Goal: Task Accomplishment & Management: Manage account settings

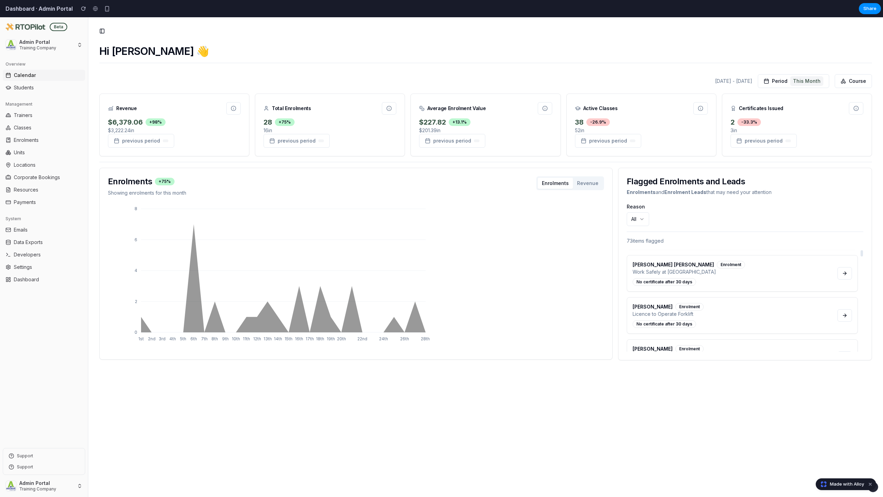
scroll to position [82, 0]
drag, startPoint x: 862, startPoint y: 253, endPoint x: 862, endPoint y: 241, distance: 12.1
click at [862, 241] on div "Reason All 73 items flagged [PERSON_NAME] [PERSON_NAME] Enrolment Barista Basic…" at bounding box center [745, 278] width 237 height 148
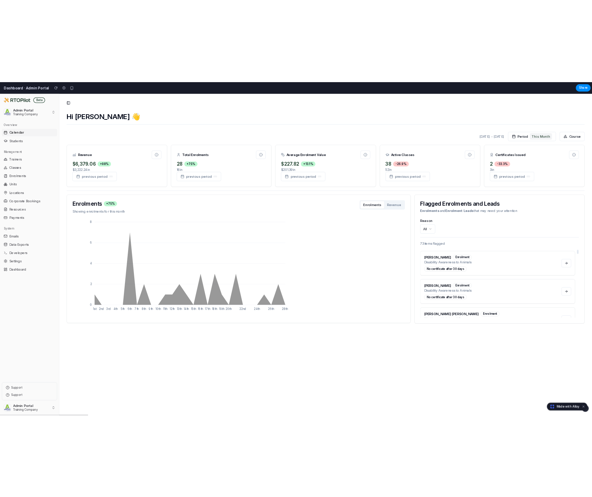
scroll to position [0, 0]
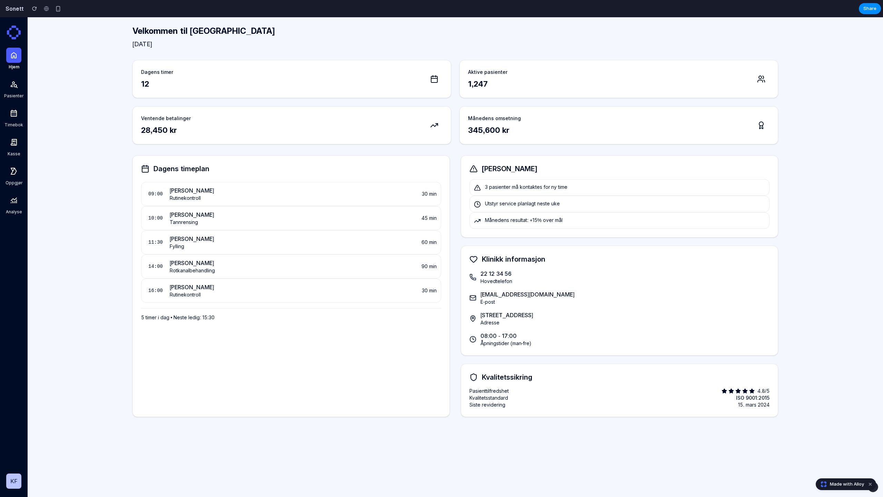
click at [11, 84] on icon at bounding box center [14, 84] width 8 height 8
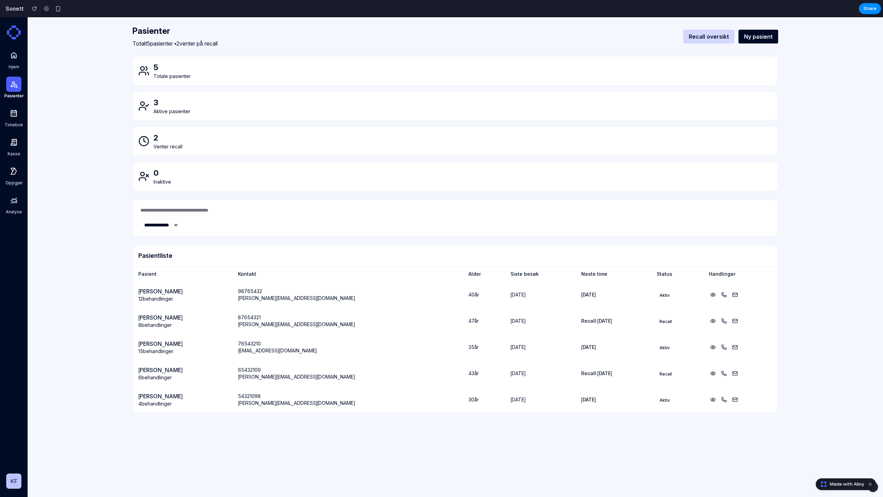
click at [18, 125] on span "Timebok" at bounding box center [13, 125] width 19 height 6
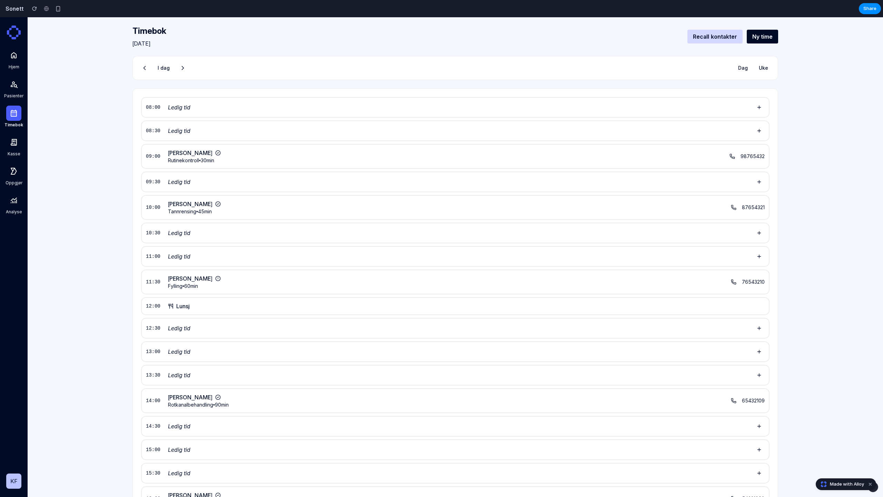
click at [6, 155] on link "Kasse" at bounding box center [14, 146] width 22 height 22
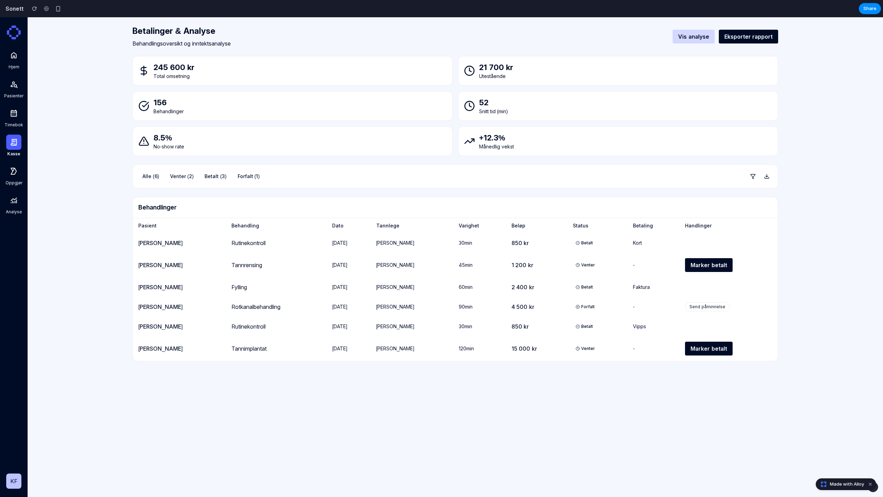
click at [8, 175] on div at bounding box center [13, 171] width 15 height 15
click at [13, 166] on div at bounding box center [13, 171] width 15 height 15
click at [14, 200] on icon at bounding box center [14, 200] width 8 height 9
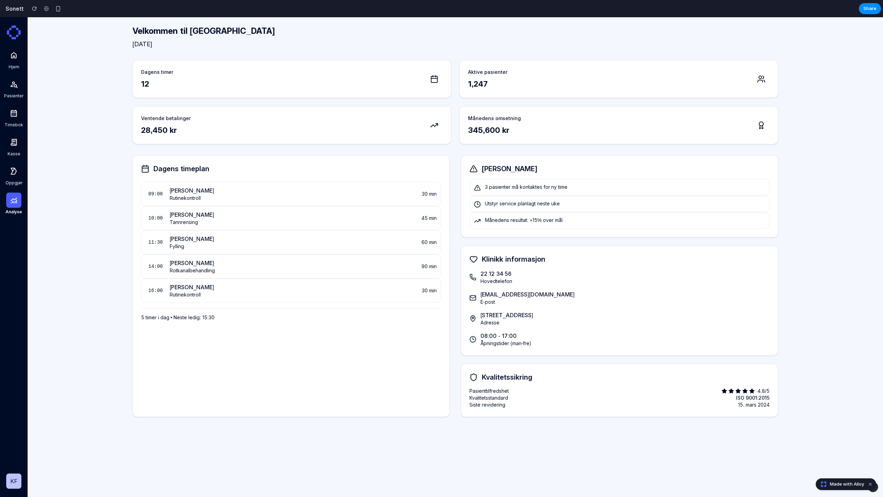
click at [14, 175] on icon at bounding box center [14, 171] width 8 height 8
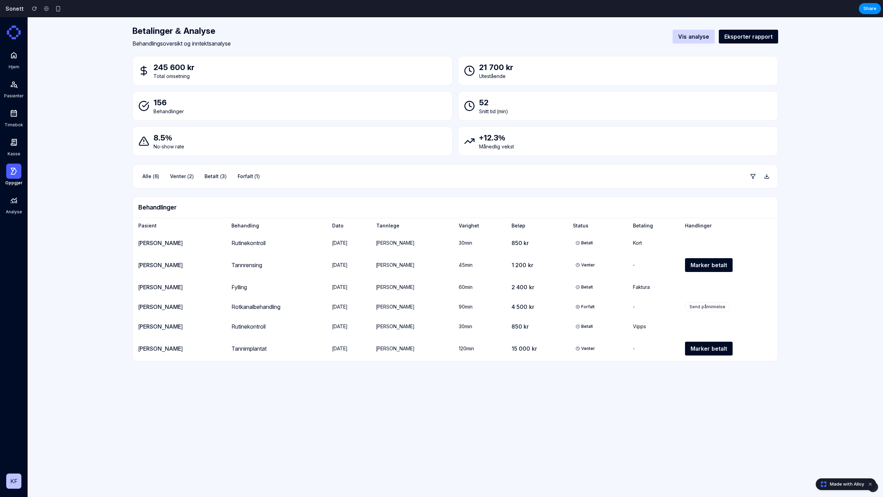
click at [14, 135] on div at bounding box center [13, 142] width 15 height 15
click at [13, 168] on icon at bounding box center [14, 171] width 6 height 7
click at [15, 146] on icon at bounding box center [14, 142] width 6 height 7
click at [20, 97] on span "Pasienter" at bounding box center [13, 96] width 19 height 6
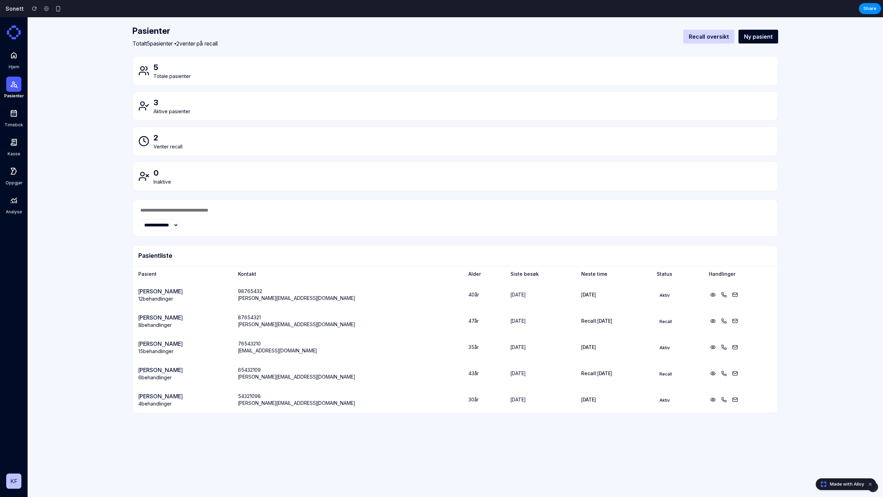
click at [14, 115] on icon at bounding box center [14, 113] width 8 height 8
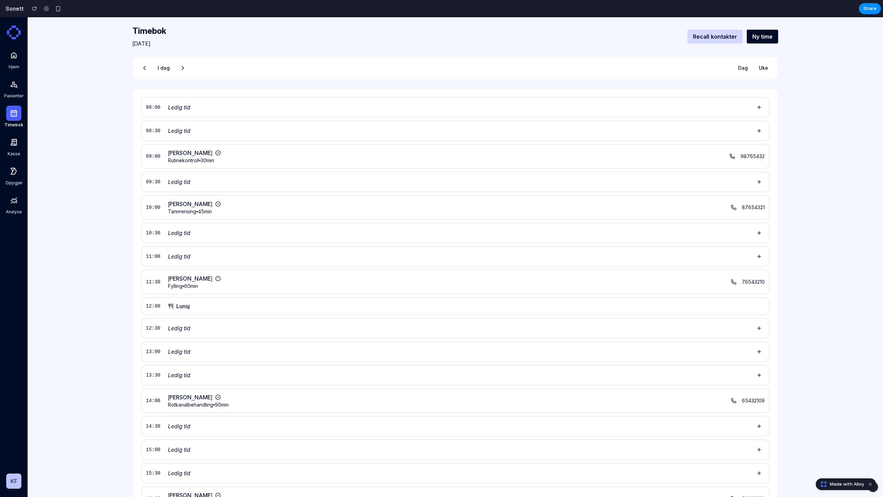
click at [15, 90] on div at bounding box center [13, 84] width 15 height 15
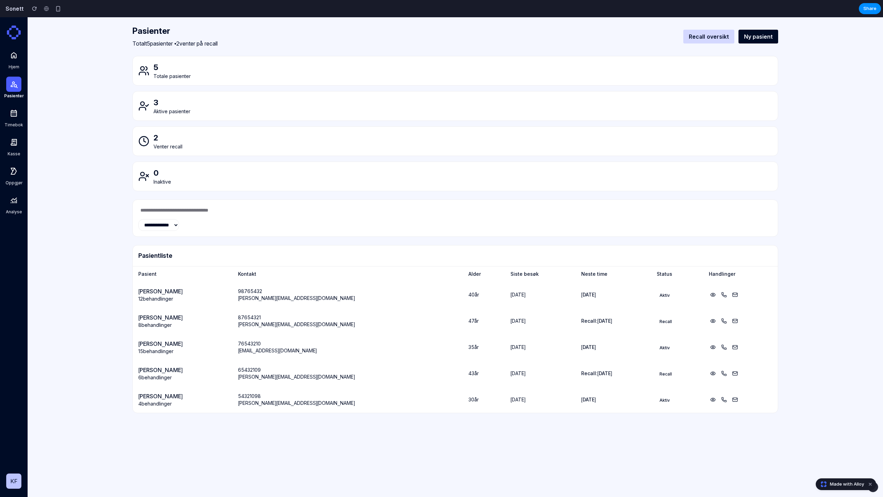
click at [17, 65] on span "Hjem" at bounding box center [14, 67] width 11 height 6
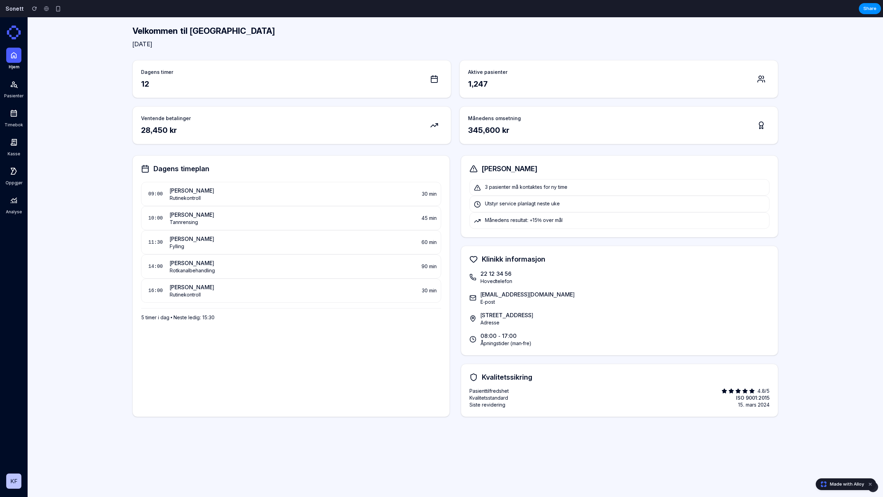
click at [9, 81] on div at bounding box center [13, 84] width 15 height 15
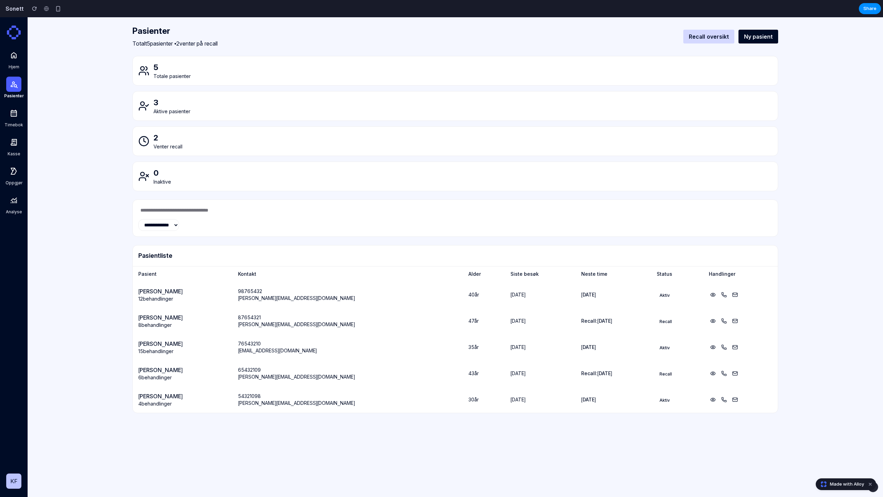
click at [14, 107] on div at bounding box center [13, 113] width 15 height 15
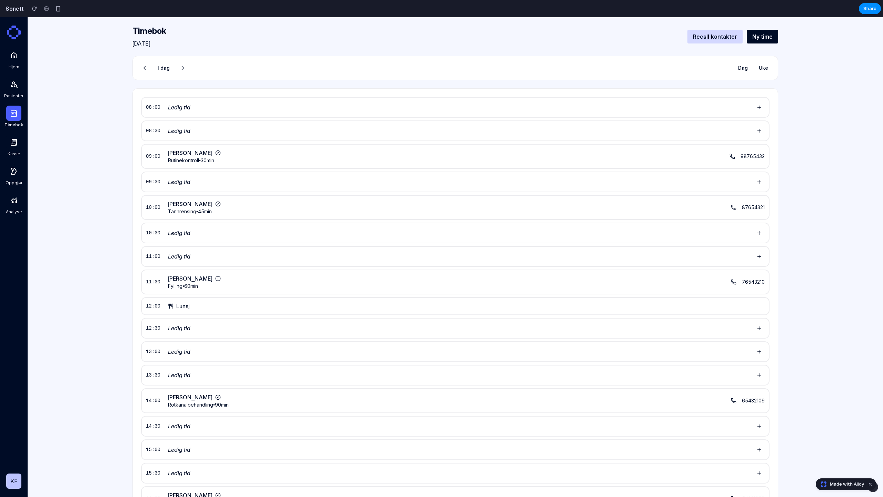
click at [15, 86] on icon at bounding box center [14, 84] width 8 height 8
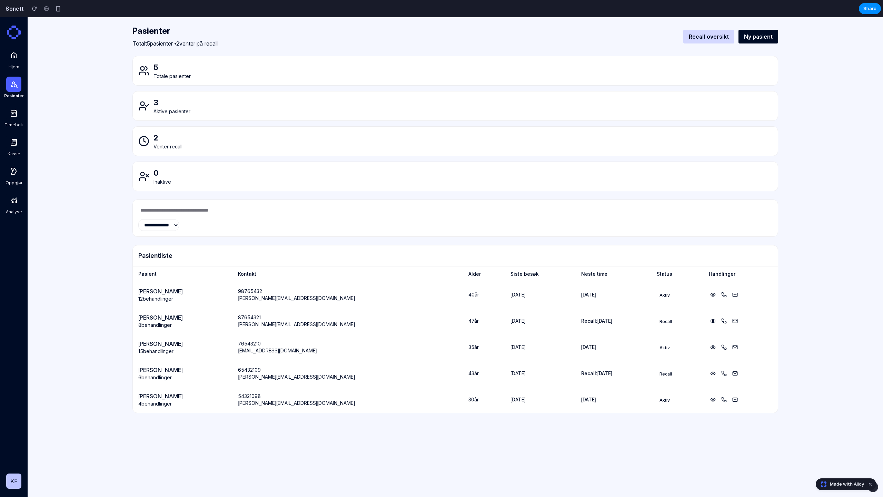
click at [14, 59] on icon at bounding box center [14, 55] width 8 height 8
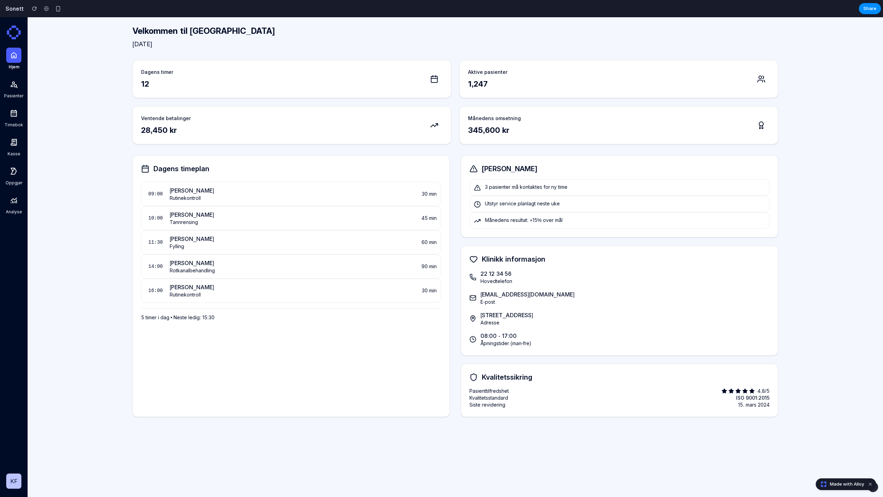
click at [14, 98] on span "Pasienter" at bounding box center [13, 96] width 19 height 6
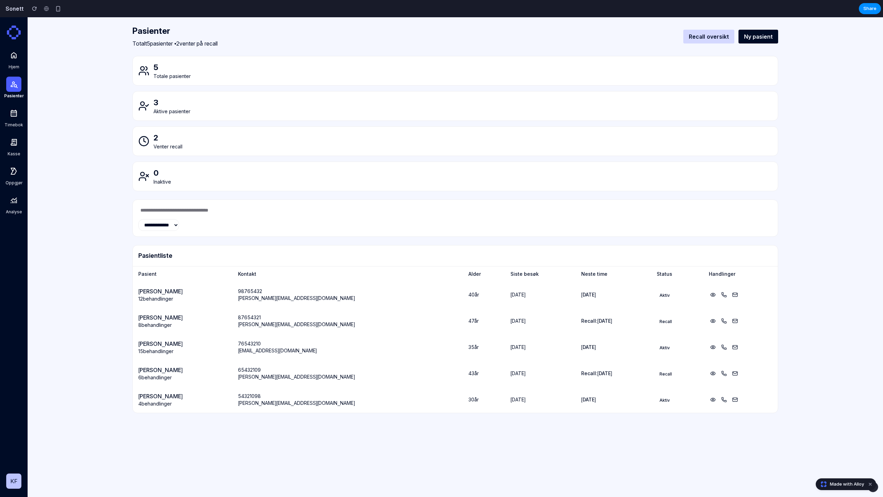
click at [13, 136] on div at bounding box center [13, 142] width 15 height 15
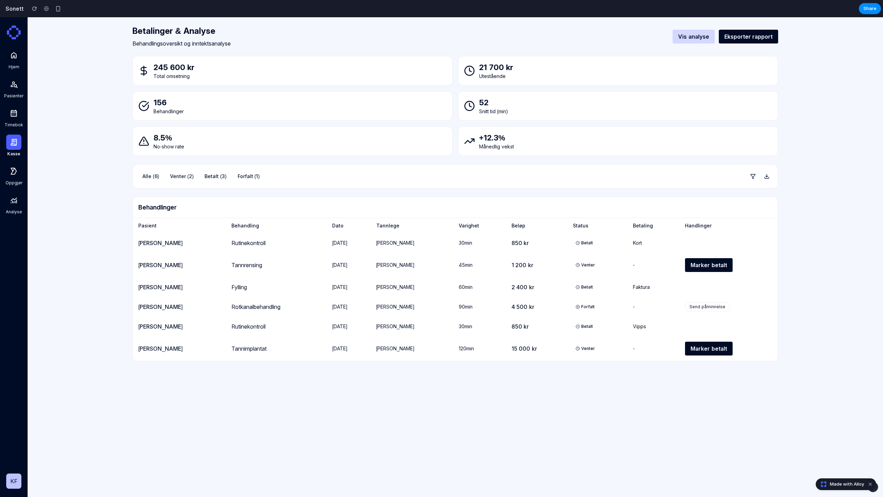
click at [13, 110] on icon at bounding box center [14, 113] width 6 height 7
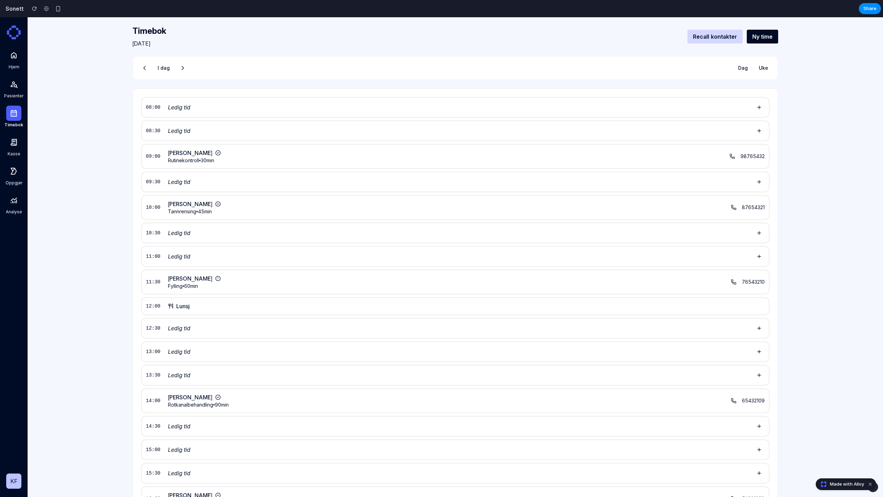
click at [13, 149] on link "Kasse" at bounding box center [14, 146] width 22 height 22
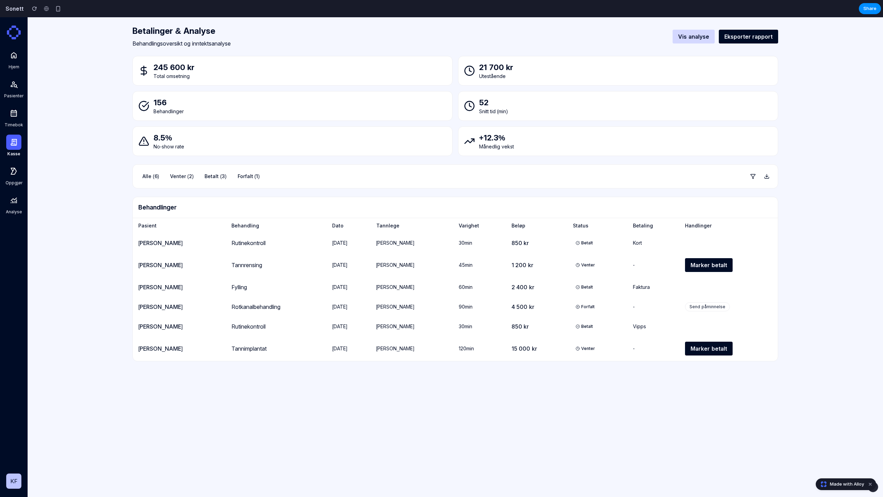
click at [10, 182] on span "Oppgjør" at bounding box center [14, 183] width 17 height 6
click at [15, 175] on div at bounding box center [13, 171] width 15 height 15
click at [15, 196] on icon at bounding box center [14, 200] width 8 height 9
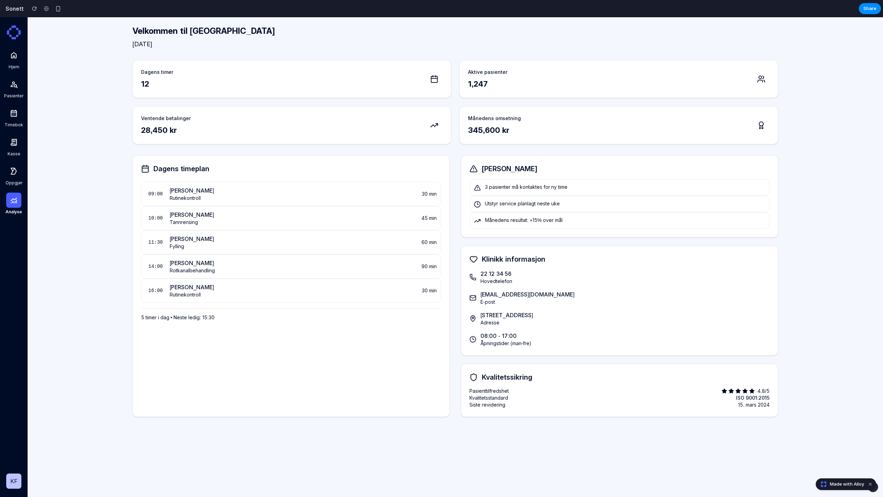
click at [10, 38] on icon at bounding box center [14, 33] width 14 height 14
click at [15, 30] on icon at bounding box center [14, 33] width 14 height 14
click at [15, 9] on h2 "Sonett" at bounding box center [13, 8] width 21 height 8
click at [9, 63] on link "Hjem" at bounding box center [14, 59] width 22 height 22
click at [15, 78] on div at bounding box center [13, 84] width 15 height 15
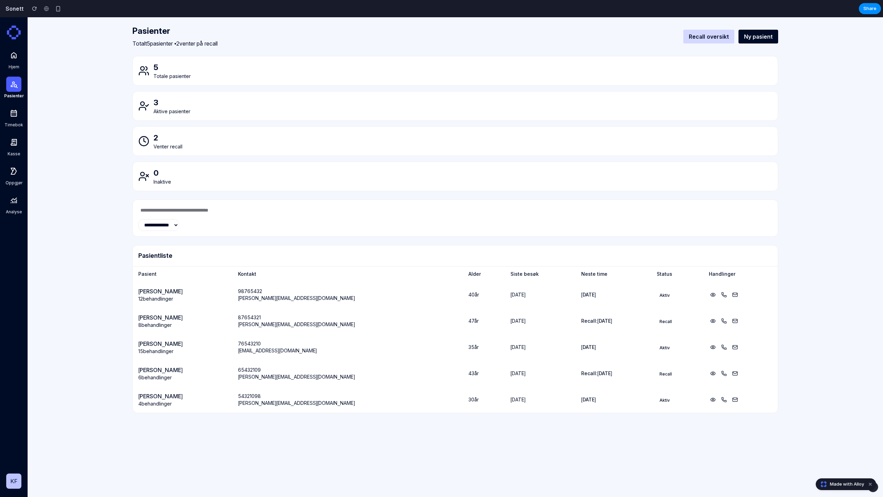
click at [15, 60] on div at bounding box center [13, 55] width 15 height 15
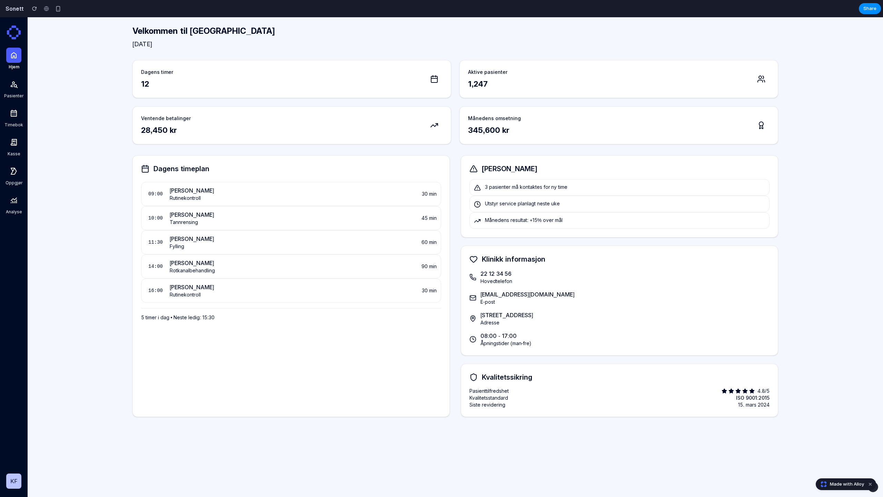
click at [12, 206] on div at bounding box center [13, 200] width 15 height 15
click at [15, 81] on icon at bounding box center [14, 84] width 8 height 8
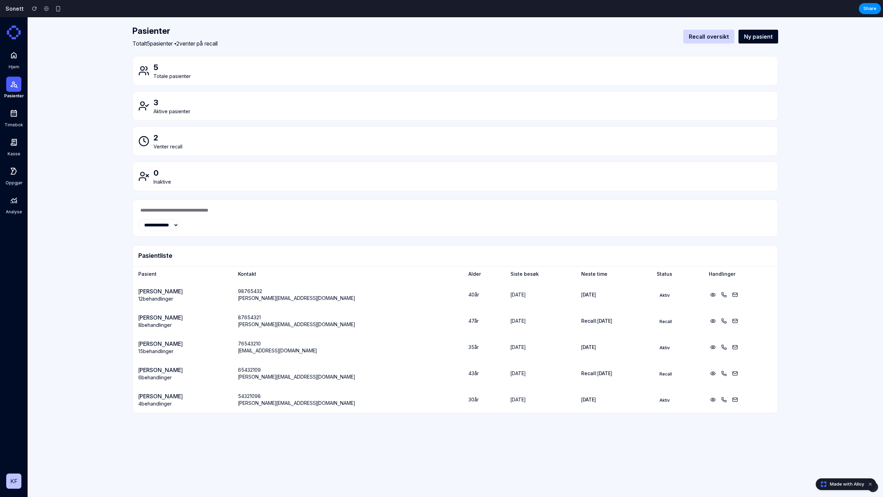
click at [15, 52] on icon at bounding box center [14, 55] width 8 height 8
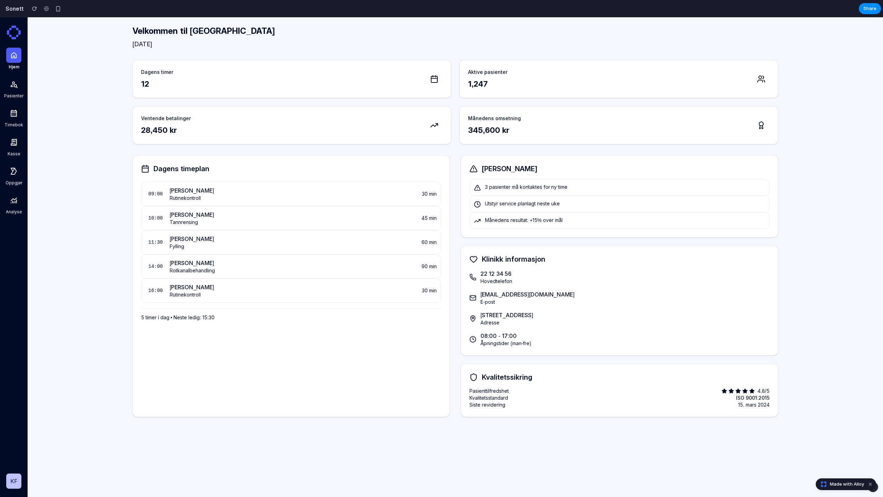
click at [14, 79] on div at bounding box center [13, 84] width 15 height 15
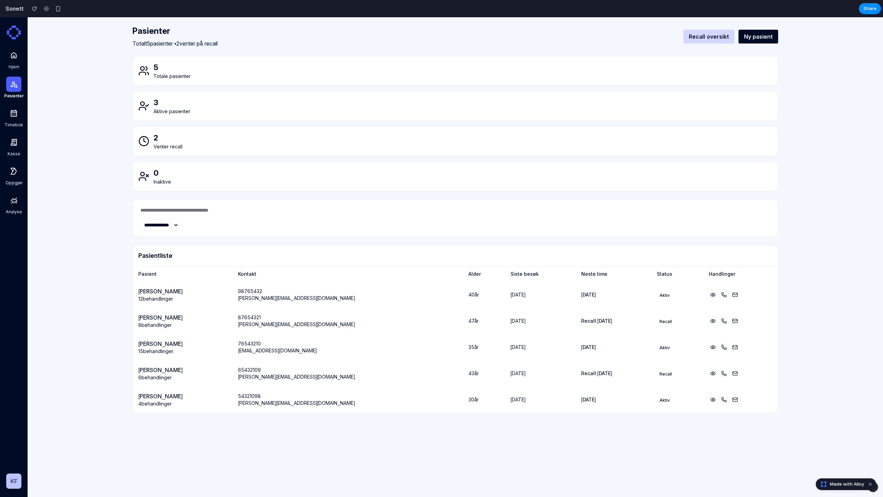
click at [151, 214] on div "**********" at bounding box center [455, 218] width 634 height 26
click at [151, 224] on select "**********" at bounding box center [158, 225] width 41 height 12
click at [138, 219] on select "**********" at bounding box center [158, 225] width 41 height 12
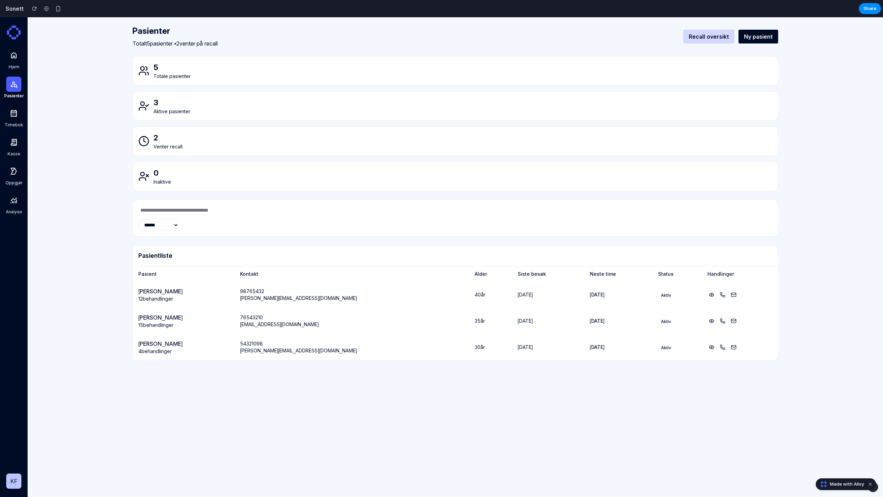
click at [154, 230] on select "**********" at bounding box center [158, 225] width 41 height 12
select select "***"
click at [138, 219] on select "**********" at bounding box center [158, 225] width 41 height 12
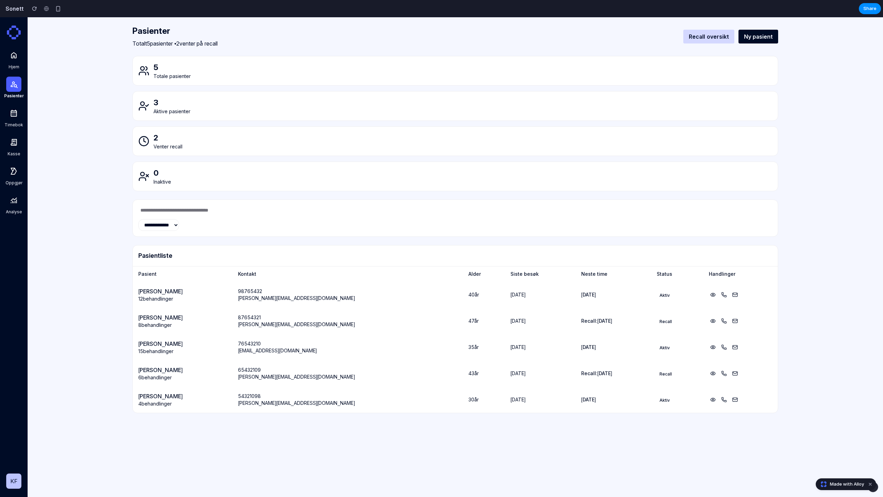
click at [14, 60] on div at bounding box center [13, 55] width 15 height 15
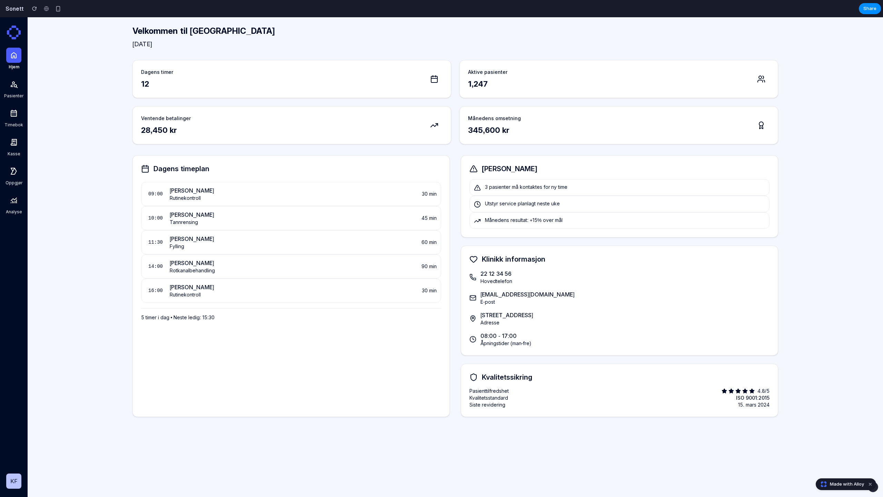
click at [14, 120] on div at bounding box center [13, 113] width 15 height 15
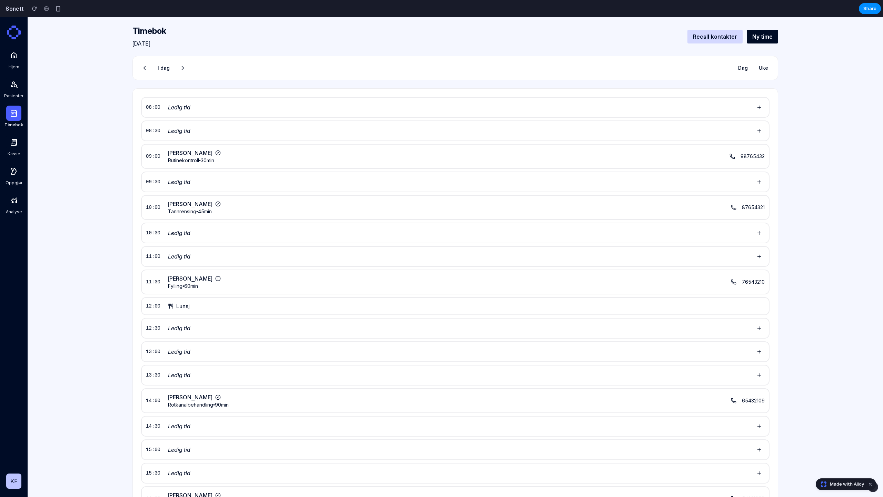
click at [181, 67] on icon at bounding box center [182, 68] width 7 height 7
click at [143, 71] on icon at bounding box center [144, 68] width 7 height 7
click at [757, 107] on icon at bounding box center [760, 106] width 6 height 6
click at [756, 124] on button at bounding box center [759, 129] width 11 height 11
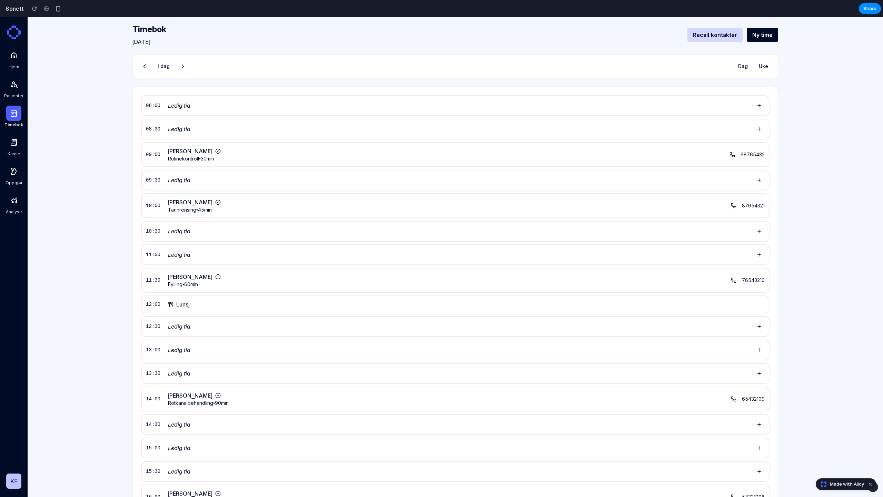
click at [745, 67] on button "Dag" at bounding box center [743, 66] width 18 height 12
click at [766, 68] on button "Uke" at bounding box center [764, 66] width 18 height 12
click at [758, 151] on span "98765432" at bounding box center [753, 154] width 24 height 7
click at [730, 155] on icon at bounding box center [732, 154] width 4 height 4
click at [16, 60] on div at bounding box center [13, 55] width 15 height 15
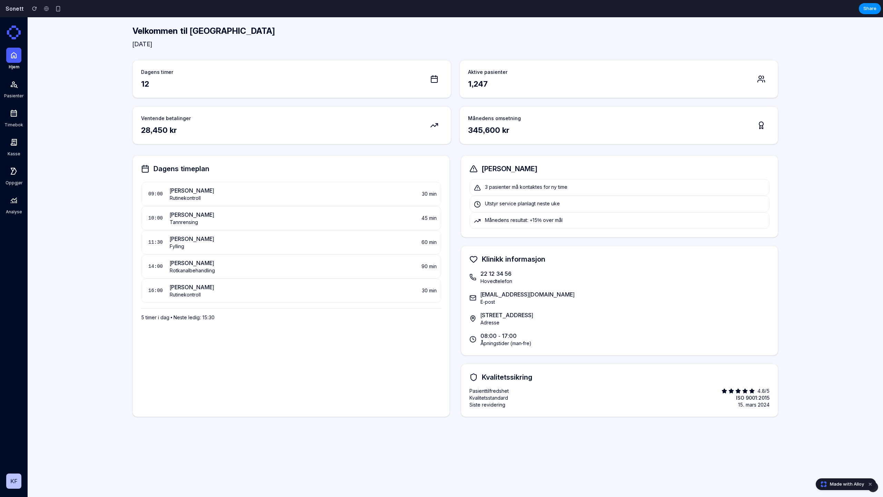
scroll to position [0, 0]
click at [11, 78] on div at bounding box center [13, 84] width 15 height 15
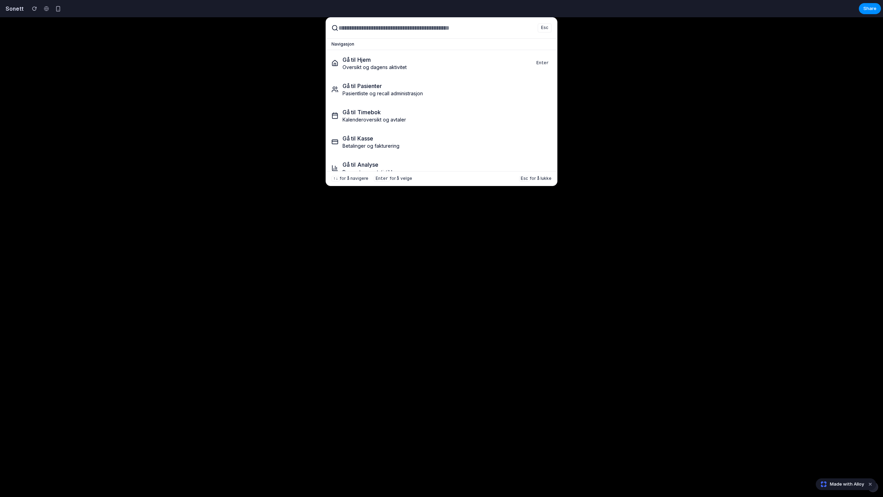
click at [252, 63] on div "Esc Navigasjon Gå til Hjem Oversikt og dagens aktivitet Enter Gå til Pasienter …" at bounding box center [441, 257] width 883 height 480
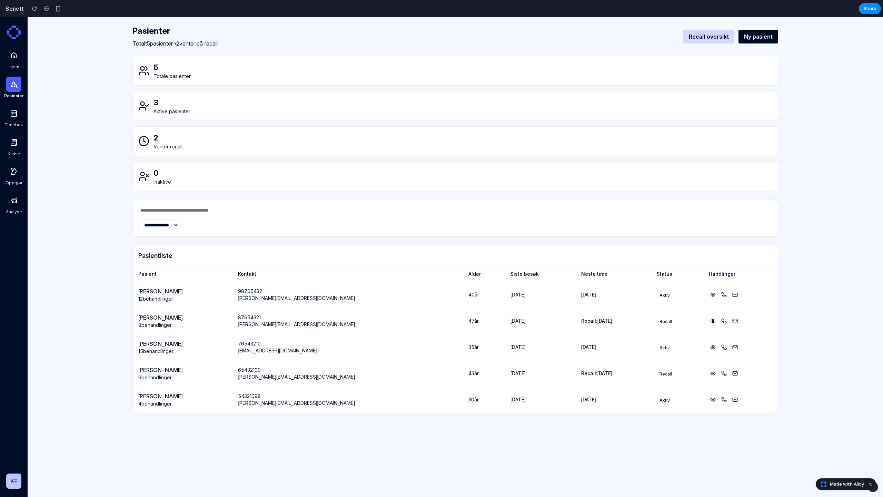
click at [14, 56] on icon at bounding box center [14, 55] width 6 height 6
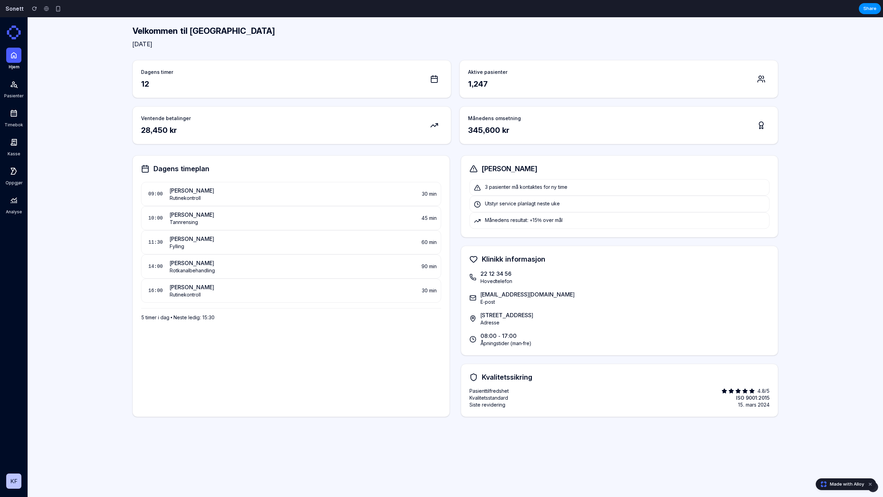
click at [20, 90] on div at bounding box center [13, 84] width 15 height 15
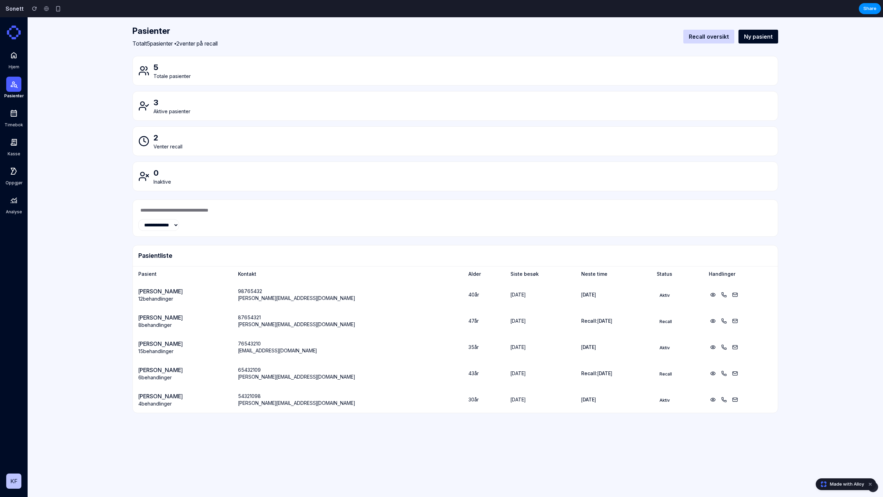
click at [16, 119] on div at bounding box center [13, 113] width 15 height 15
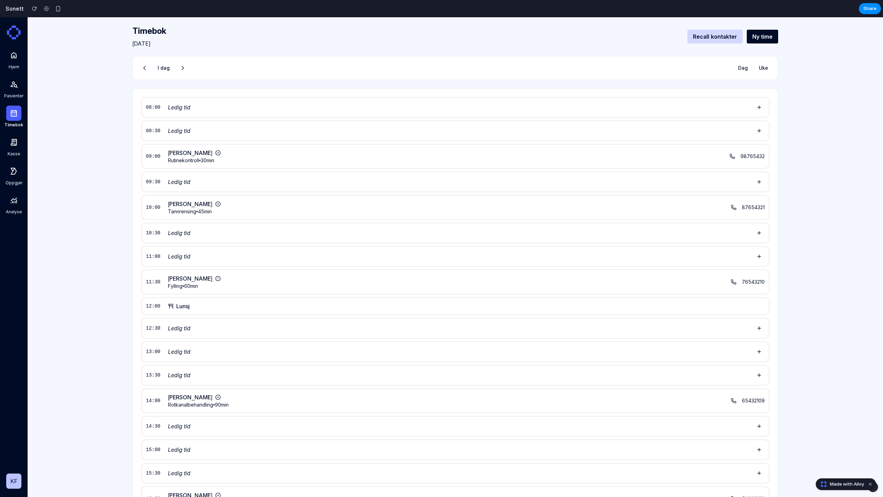
click at [16, 156] on span "Kasse" at bounding box center [14, 154] width 13 height 6
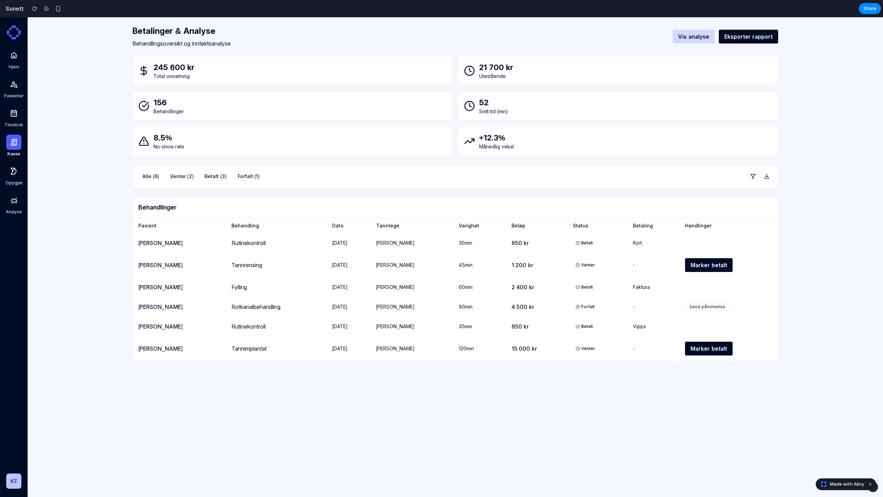
click at [7, 179] on link "Oppgjør" at bounding box center [14, 175] width 22 height 22
click at [16, 144] on icon at bounding box center [14, 142] width 8 height 8
click at [14, 119] on div at bounding box center [13, 113] width 15 height 15
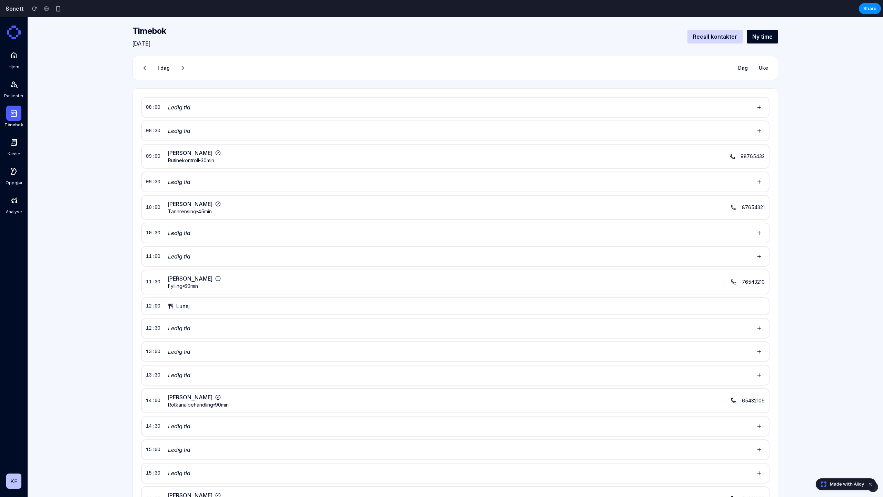
click at [14, 142] on icon at bounding box center [14, 142] width 6 height 7
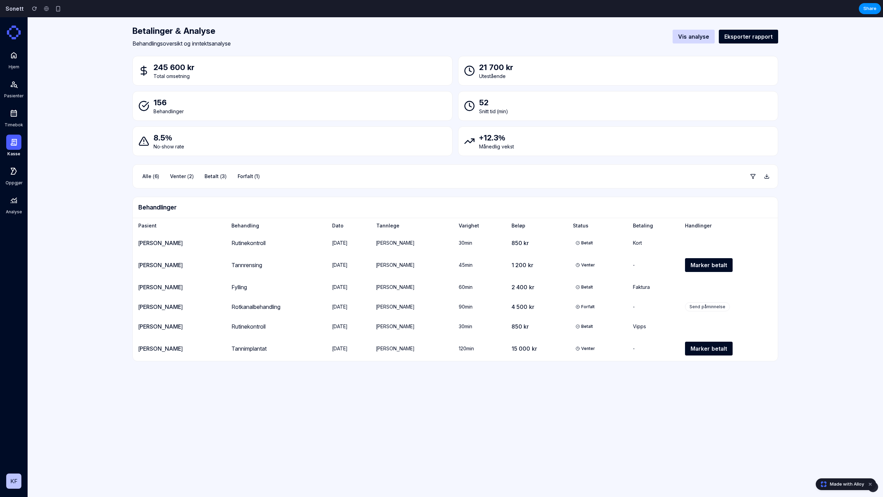
click at [16, 123] on span "Timebok" at bounding box center [13, 125] width 19 height 6
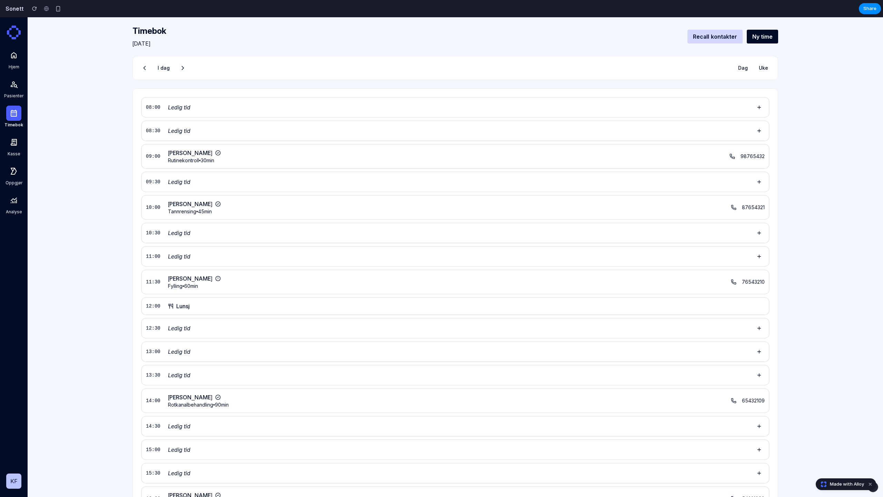
click at [17, 139] on icon at bounding box center [14, 142] width 6 height 7
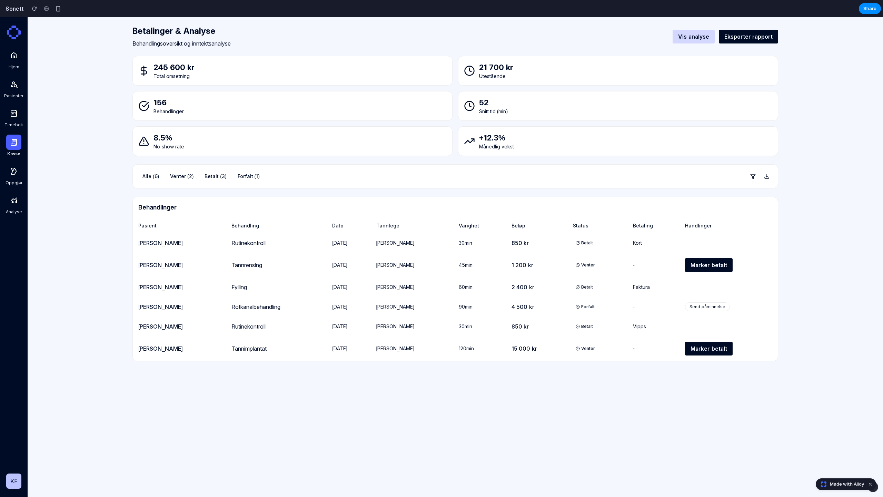
click at [16, 119] on div at bounding box center [13, 113] width 15 height 15
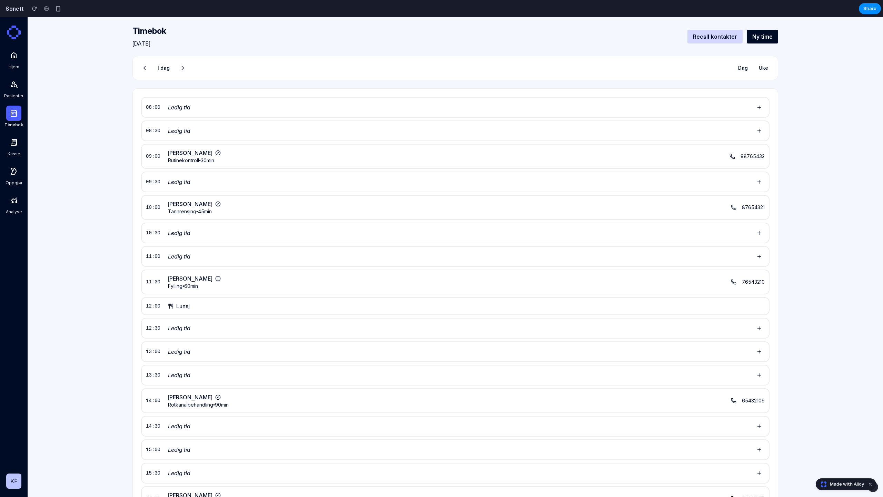
click at [13, 87] on icon at bounding box center [14, 84] width 8 height 8
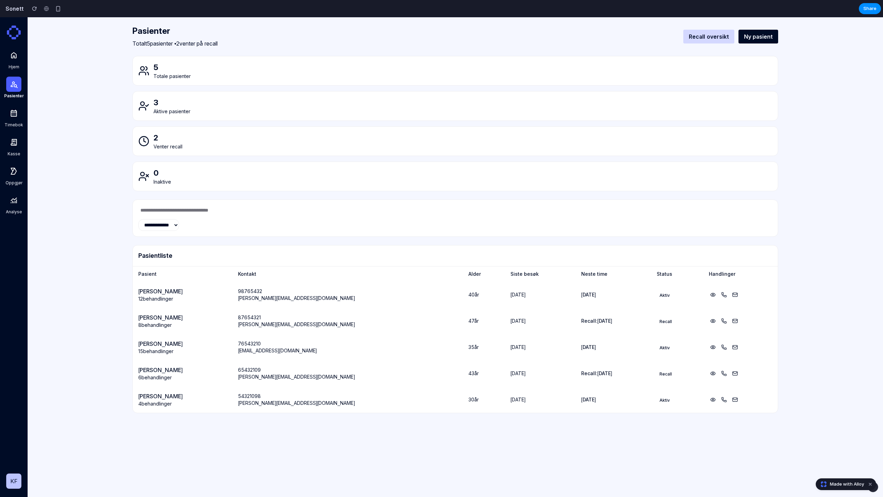
click at [15, 115] on icon at bounding box center [14, 113] width 6 height 7
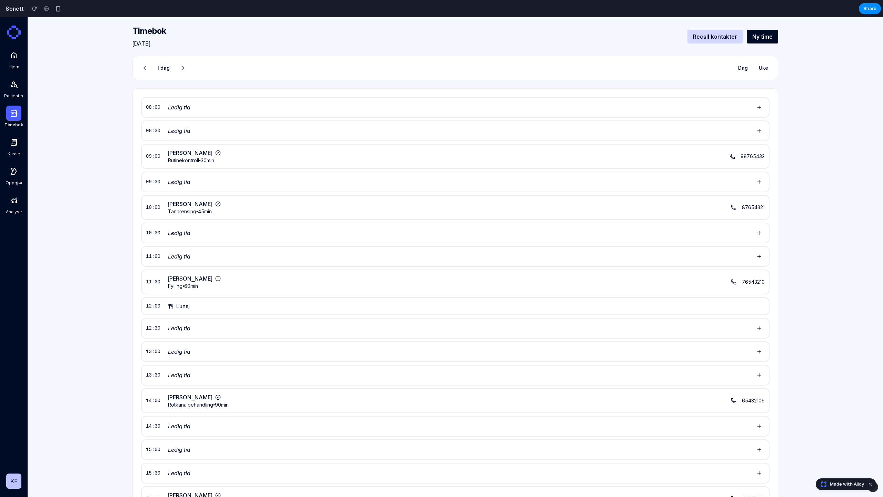
click at [12, 85] on icon at bounding box center [14, 84] width 7 height 7
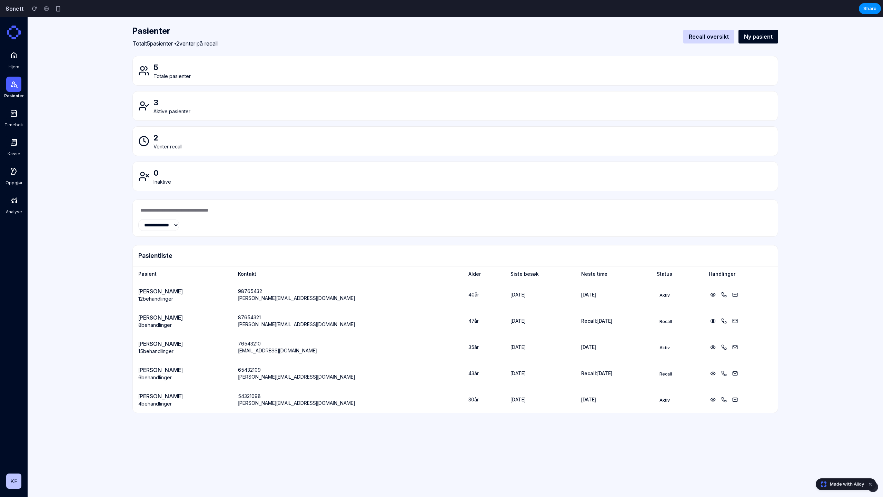
click at [12, 106] on div at bounding box center [13, 113] width 15 height 15
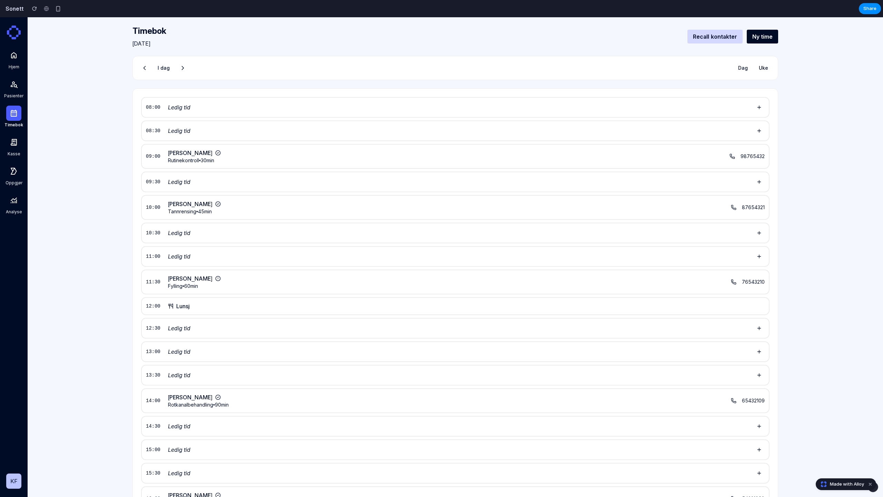
click at [13, 91] on div at bounding box center [13, 84] width 15 height 15
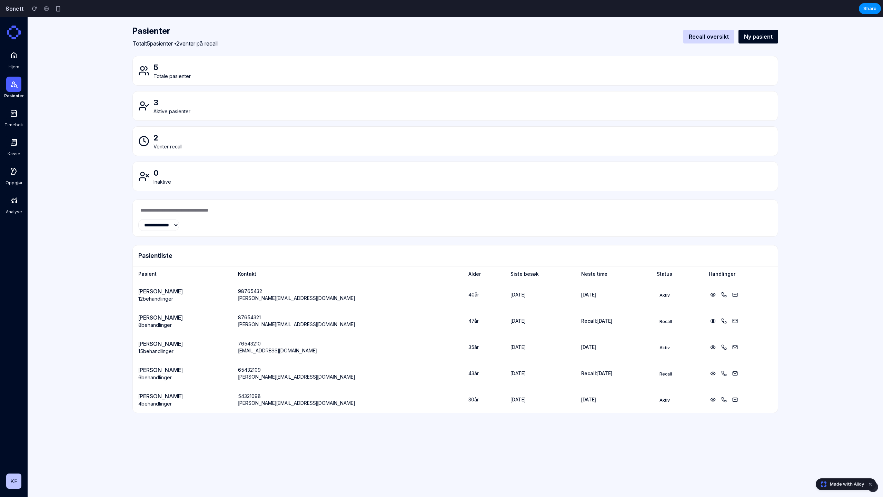
click at [12, 107] on div at bounding box center [13, 113] width 15 height 15
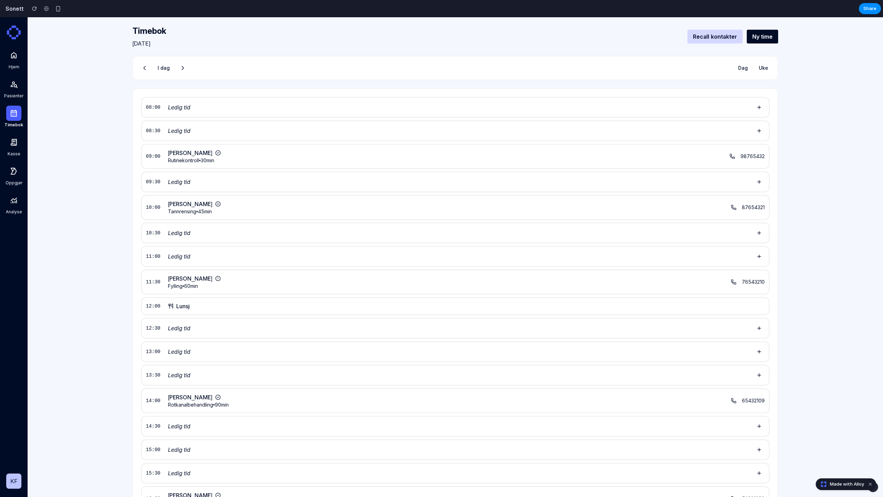
click at [12, 90] on div at bounding box center [13, 84] width 15 height 15
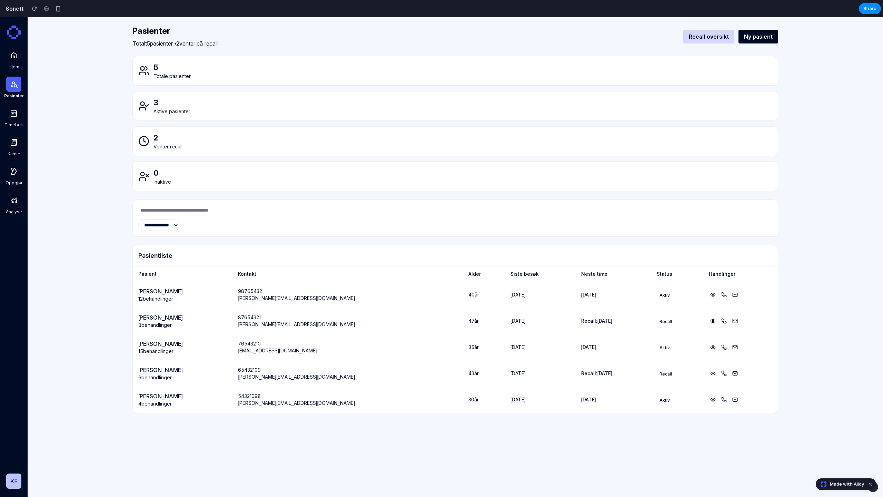
click at [13, 108] on div at bounding box center [13, 113] width 15 height 15
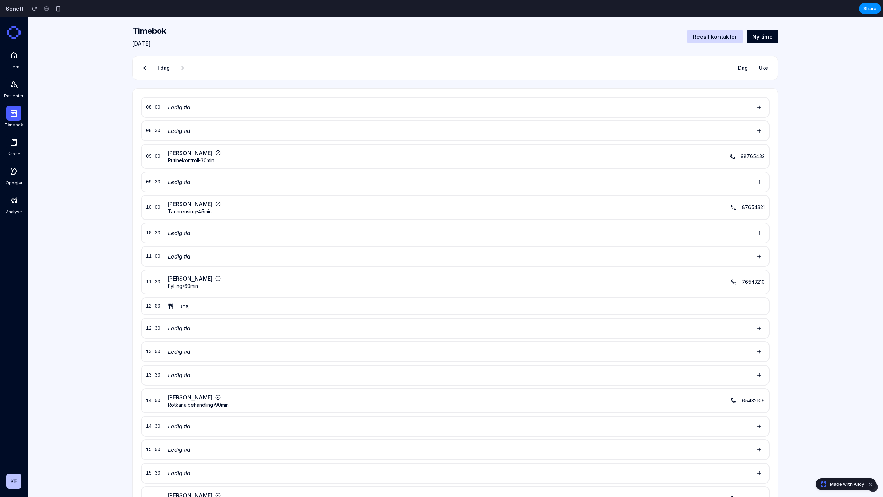
click at [13, 108] on div at bounding box center [13, 113] width 15 height 15
click at [10, 138] on icon at bounding box center [14, 142] width 8 height 8
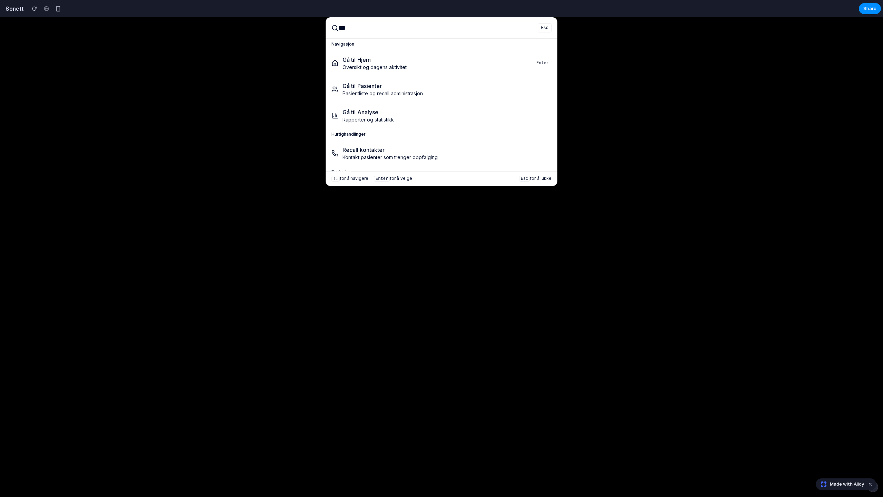
type input "****"
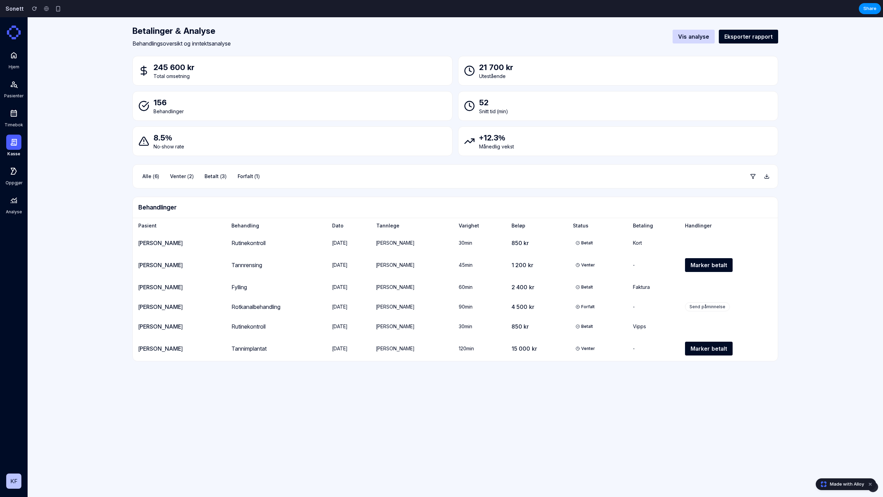
click at [17, 58] on icon at bounding box center [14, 55] width 8 height 8
